Goal: Find specific page/section: Find specific page/section

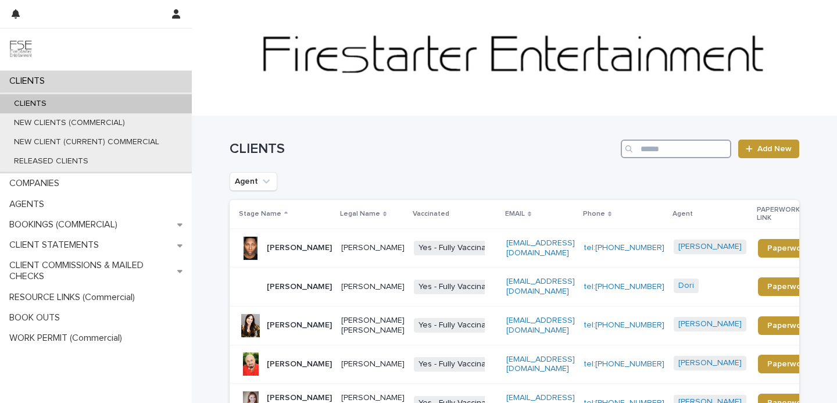
click at [644, 146] on input "Search" at bounding box center [676, 149] width 110 height 19
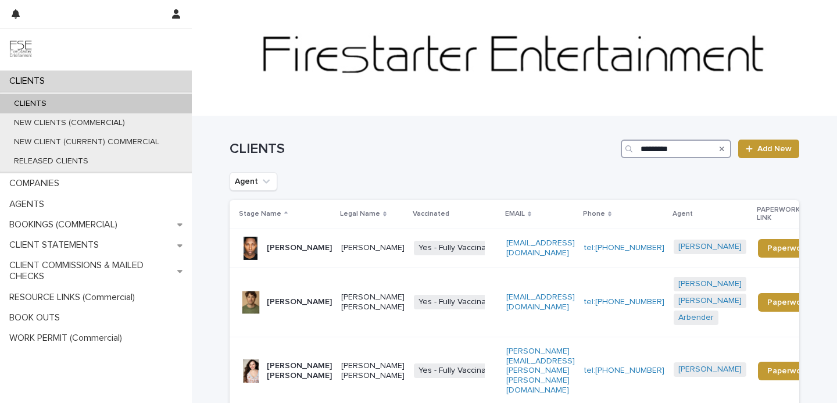
type input "**********"
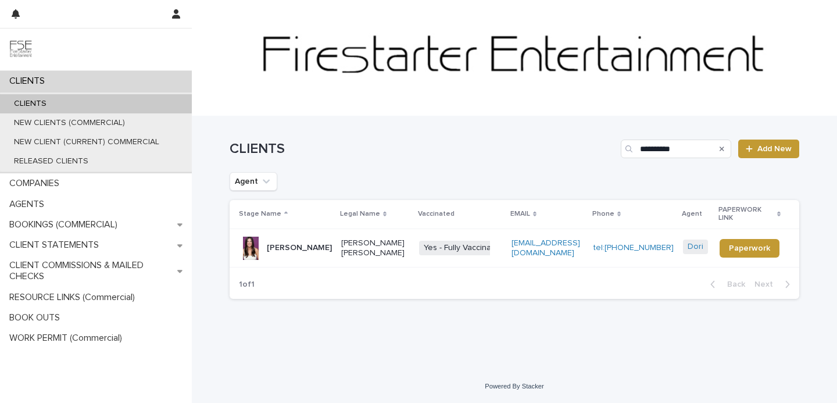
click at [272, 243] on p "[PERSON_NAME]" at bounding box center [299, 248] width 65 height 10
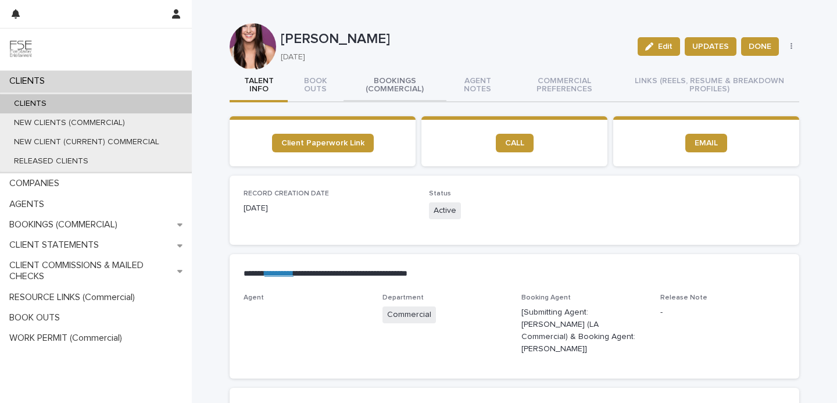
click at [369, 91] on button "BOOKINGS (COMMERCIAL)" at bounding box center [395, 86] width 103 height 33
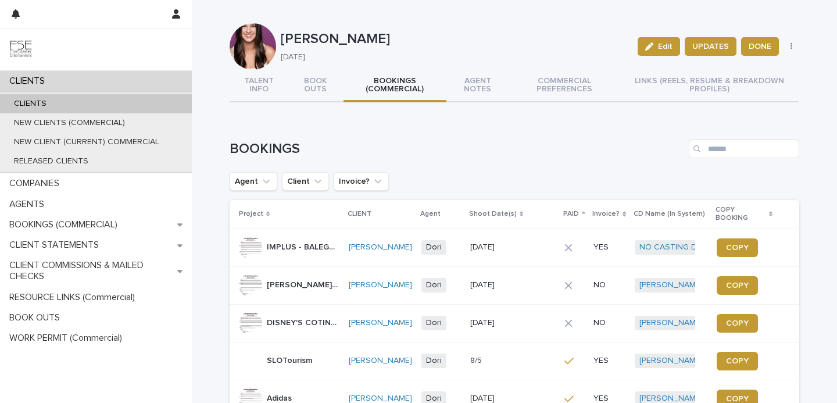
scroll to position [4, 0]
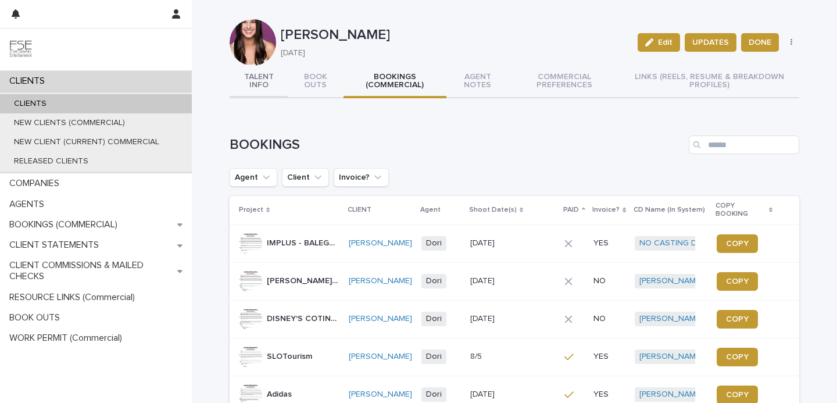
click at [254, 84] on div "TALENT INFO BOOK OUTS BOOKINGS (COMMERCIAL) AGENT NOTES COMMERCIAL PREFERENCES …" at bounding box center [515, 355] width 570 height 578
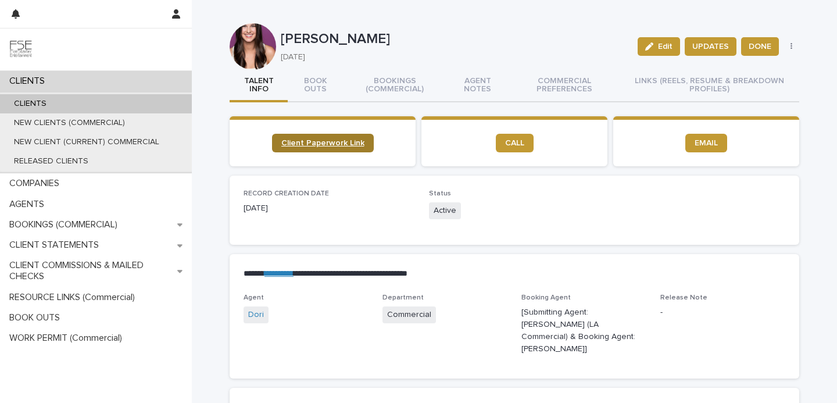
click at [316, 144] on span "Client Paperwork Link" at bounding box center [322, 143] width 83 height 8
